Goal: Task Accomplishment & Management: Manage account settings

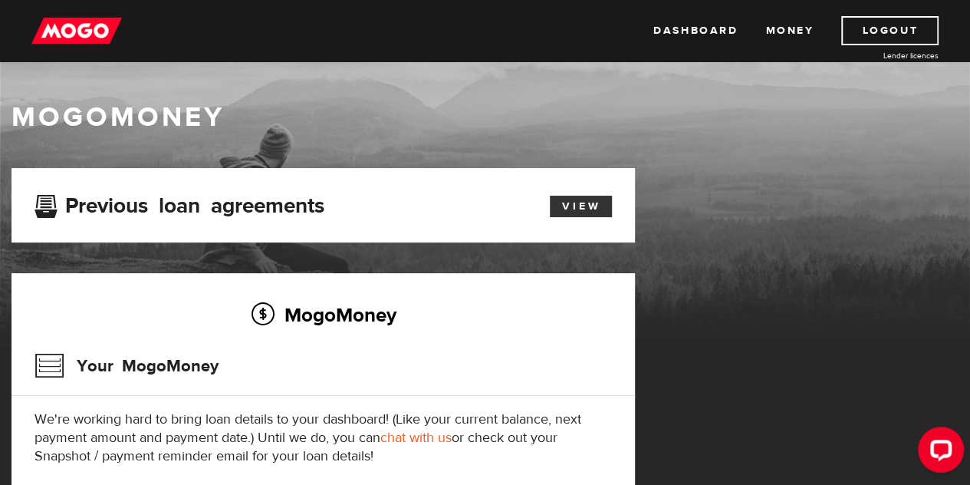
click at [607, 208] on link "View" at bounding box center [581, 206] width 62 height 21
click at [64, 35] on img at bounding box center [76, 30] width 90 height 29
click at [926, 446] on button "Open LiveChat chat widget" at bounding box center [941, 449] width 46 height 46
click at [654, 120] on h1 "MogoMoney" at bounding box center [485, 117] width 947 height 32
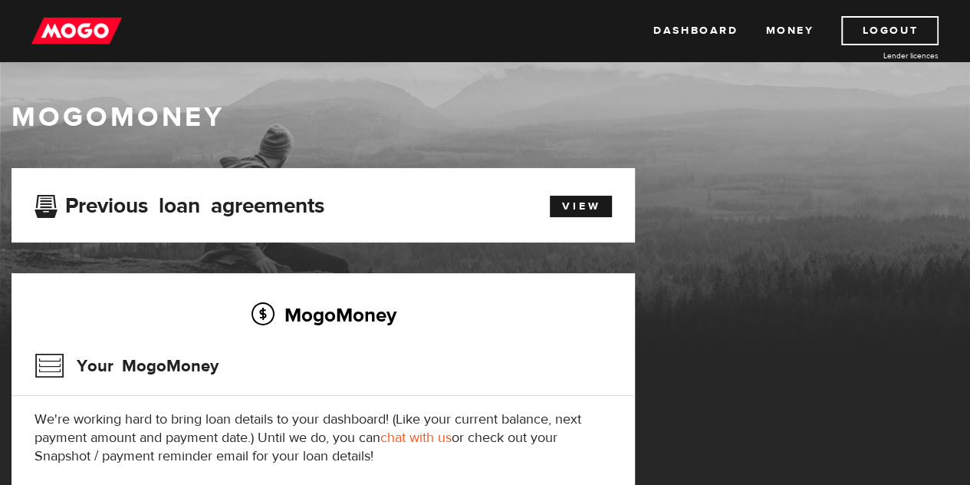
click at [653, 108] on h1 "MogoMoney" at bounding box center [485, 117] width 947 height 32
click at [936, 434] on button "Open LiveChat chat widget" at bounding box center [941, 449] width 46 height 46
click at [913, 33] on link "Logout" at bounding box center [889, 30] width 97 height 29
